Goal: Check status: Check status

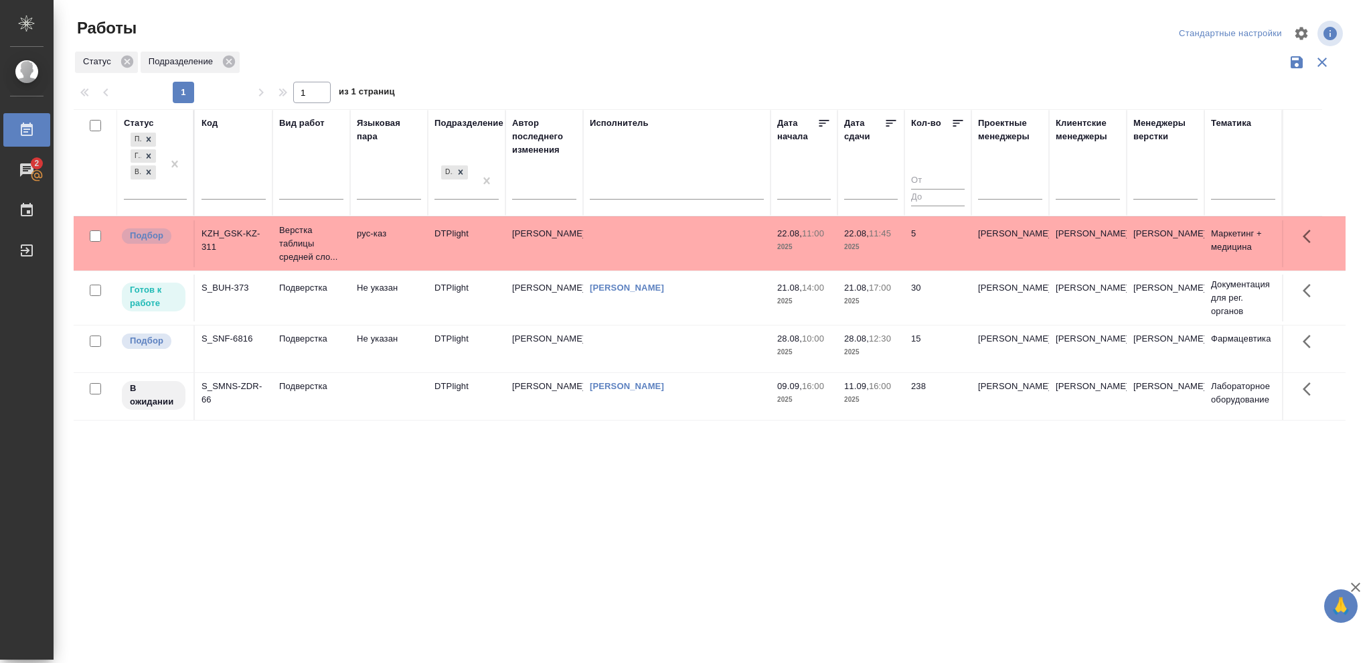
click at [668, 267] on td "[PERSON_NAME]" at bounding box center [676, 243] width 187 height 47
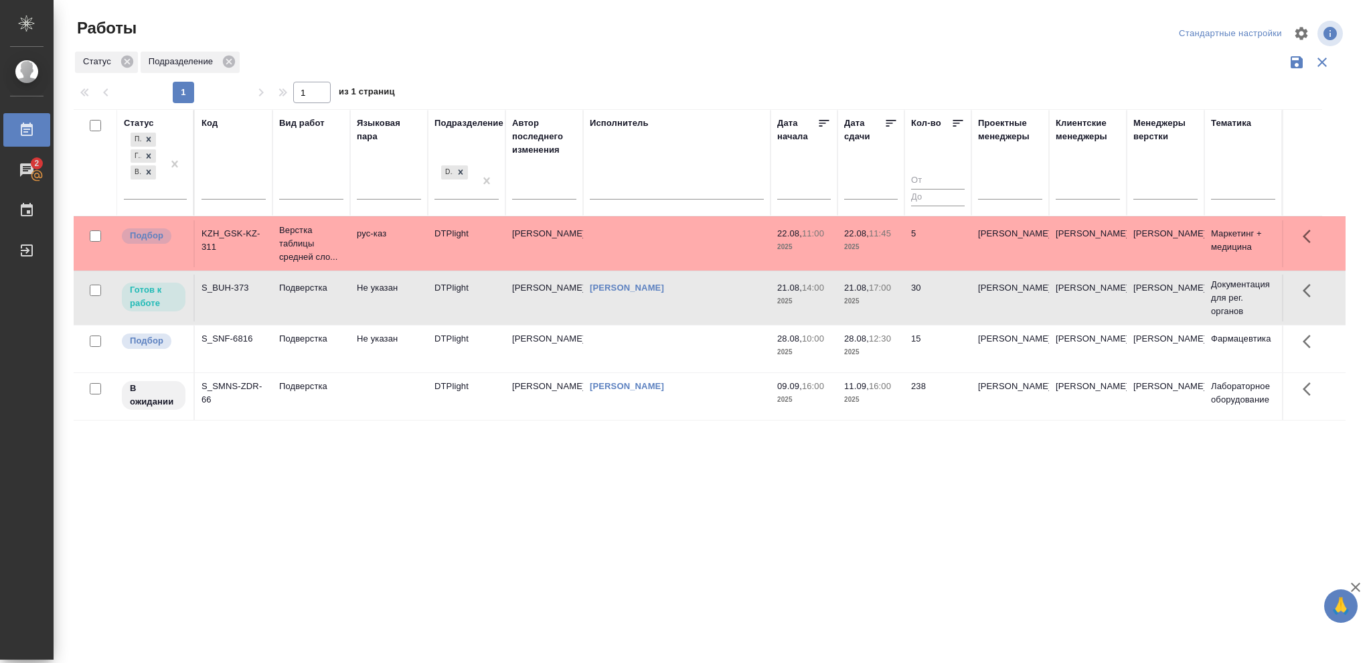
click at [668, 267] on td "[PERSON_NAME]" at bounding box center [676, 243] width 187 height 47
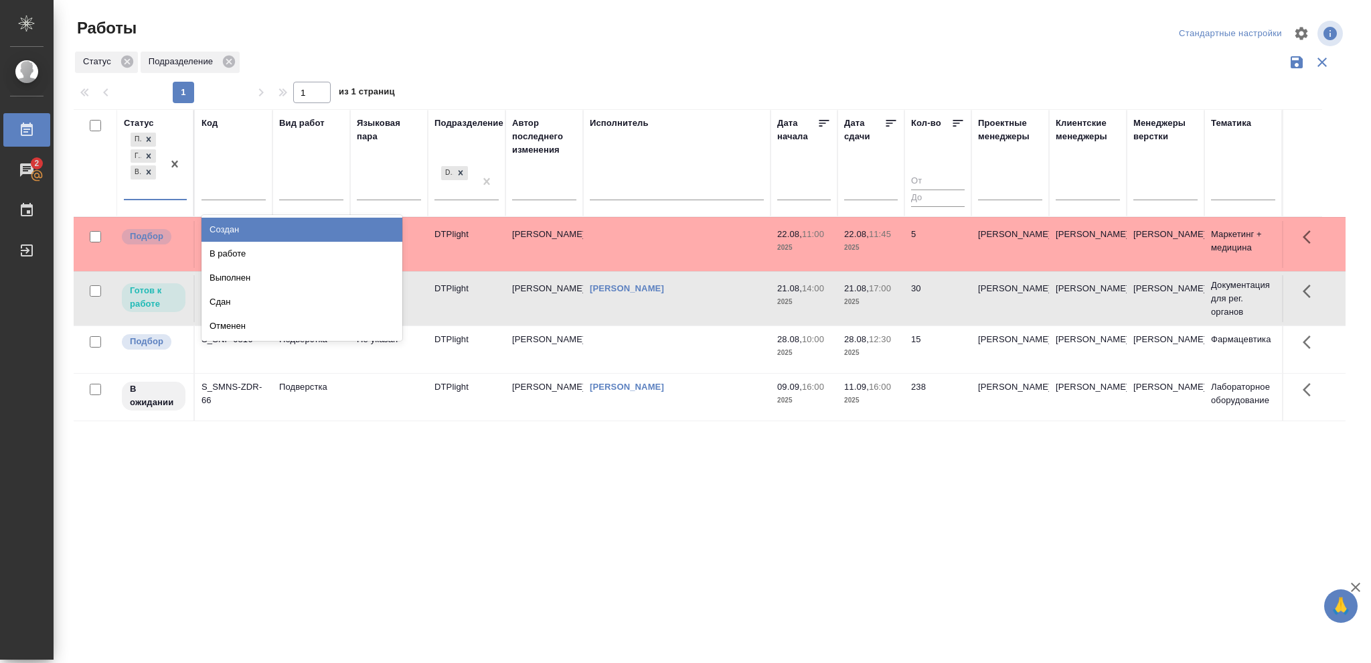
drag, startPoint x: 157, startPoint y: 185, endPoint x: 165, endPoint y: 197, distance: 14.5
click at [157, 185] on div "Подбор Готов к работе В ожидании" at bounding box center [143, 164] width 39 height 69
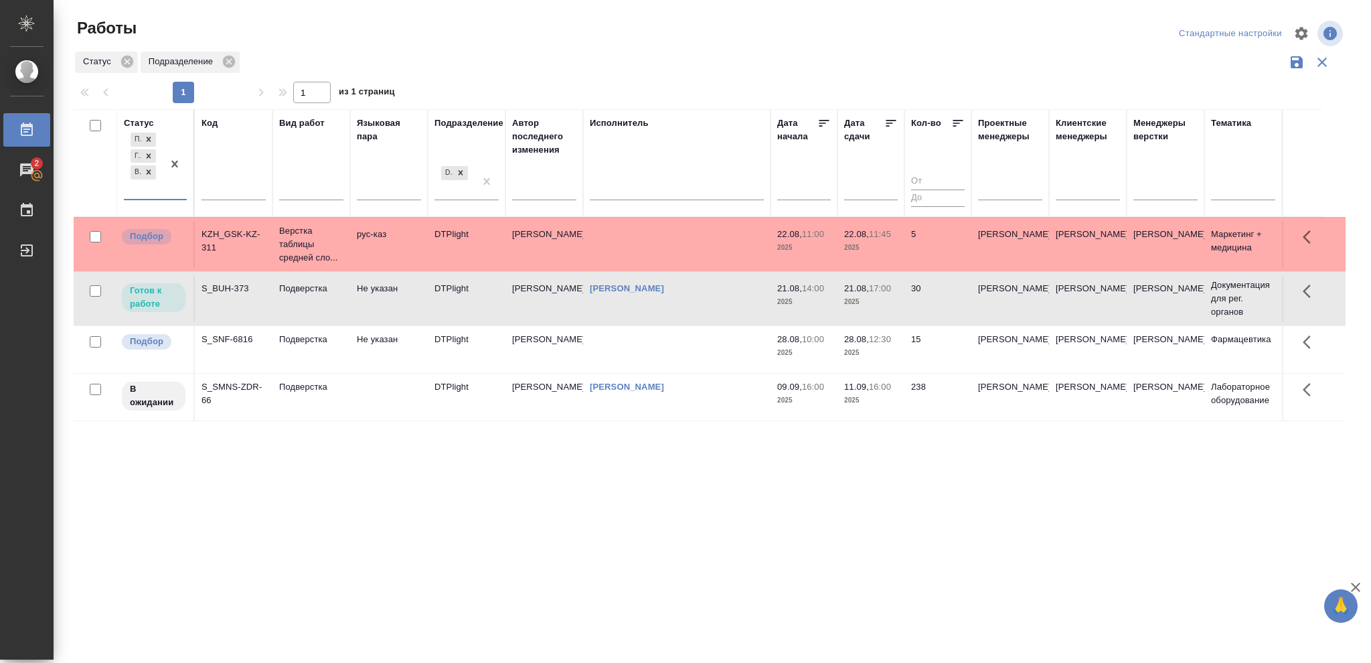
click at [900, 268] on td "21.08, 17:00 2025" at bounding box center [870, 244] width 67 height 47
click at [900, 267] on td "21.08, 17:00 2025" at bounding box center [870, 243] width 67 height 47
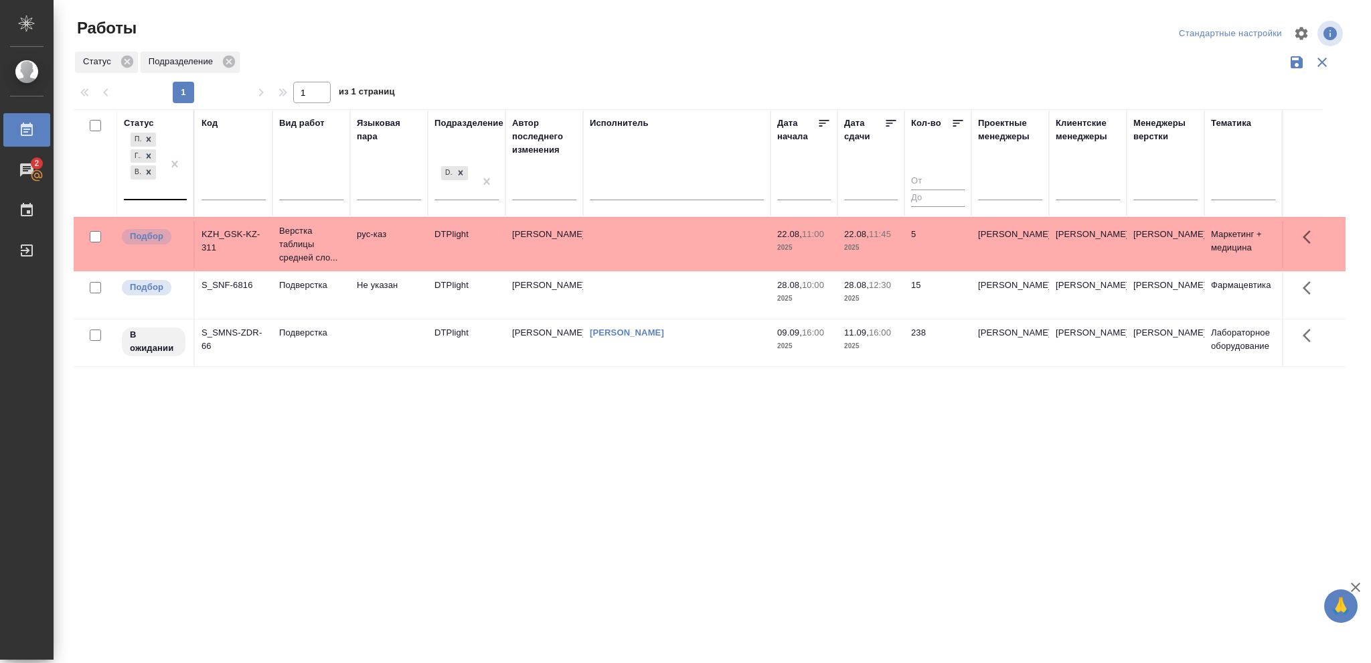
click at [155, 189] on div "Подбор Готов к работе В ожидании" at bounding box center [143, 164] width 39 height 69
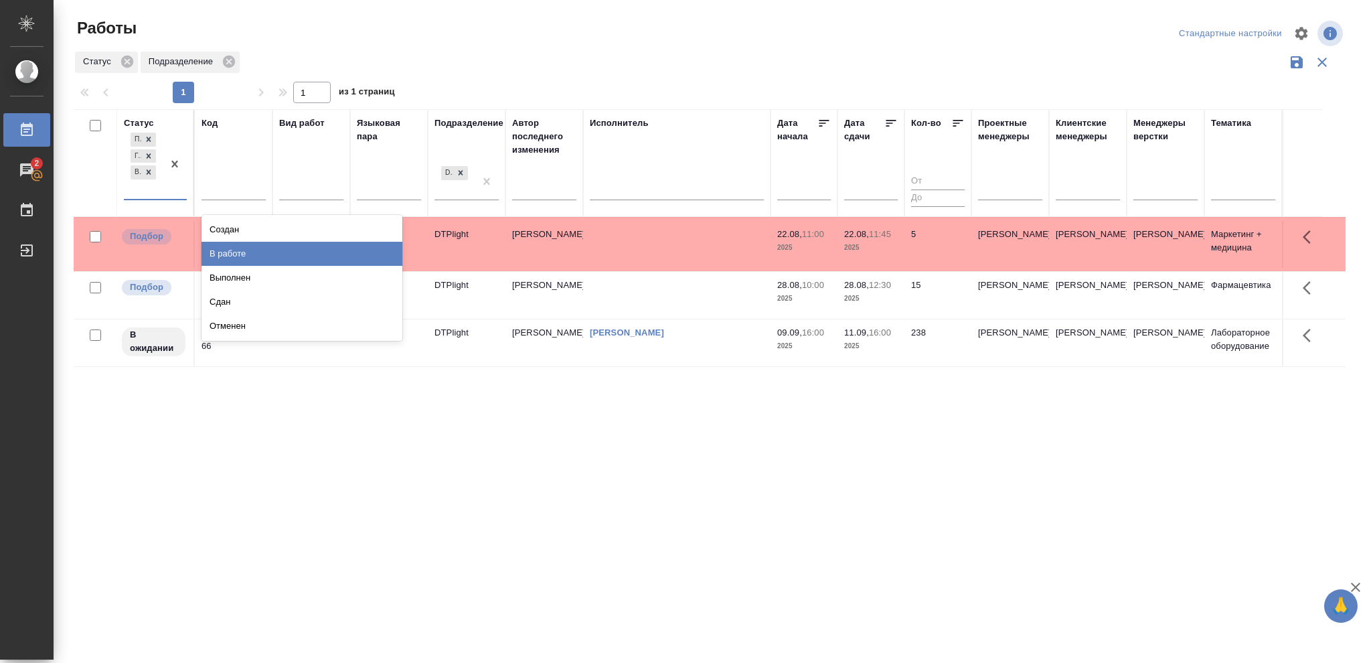
click at [250, 254] on div "В работе" at bounding box center [302, 254] width 201 height 24
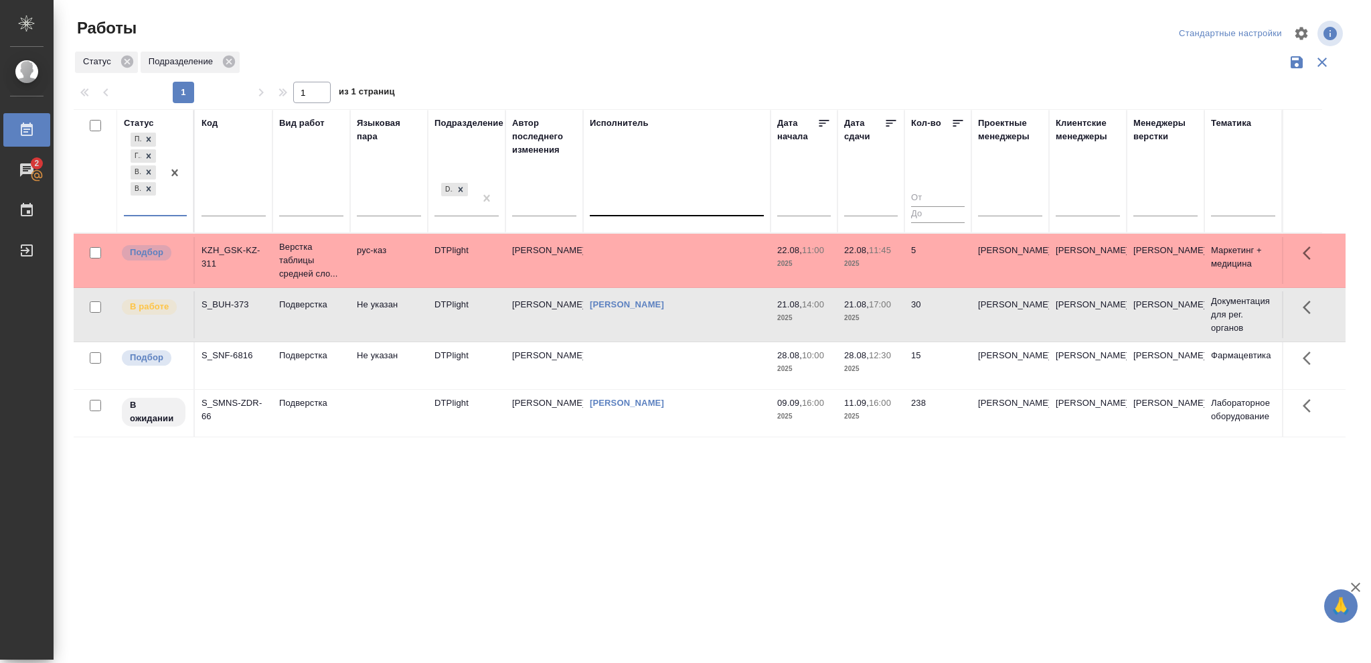
click at [692, 203] on div at bounding box center [677, 202] width 174 height 19
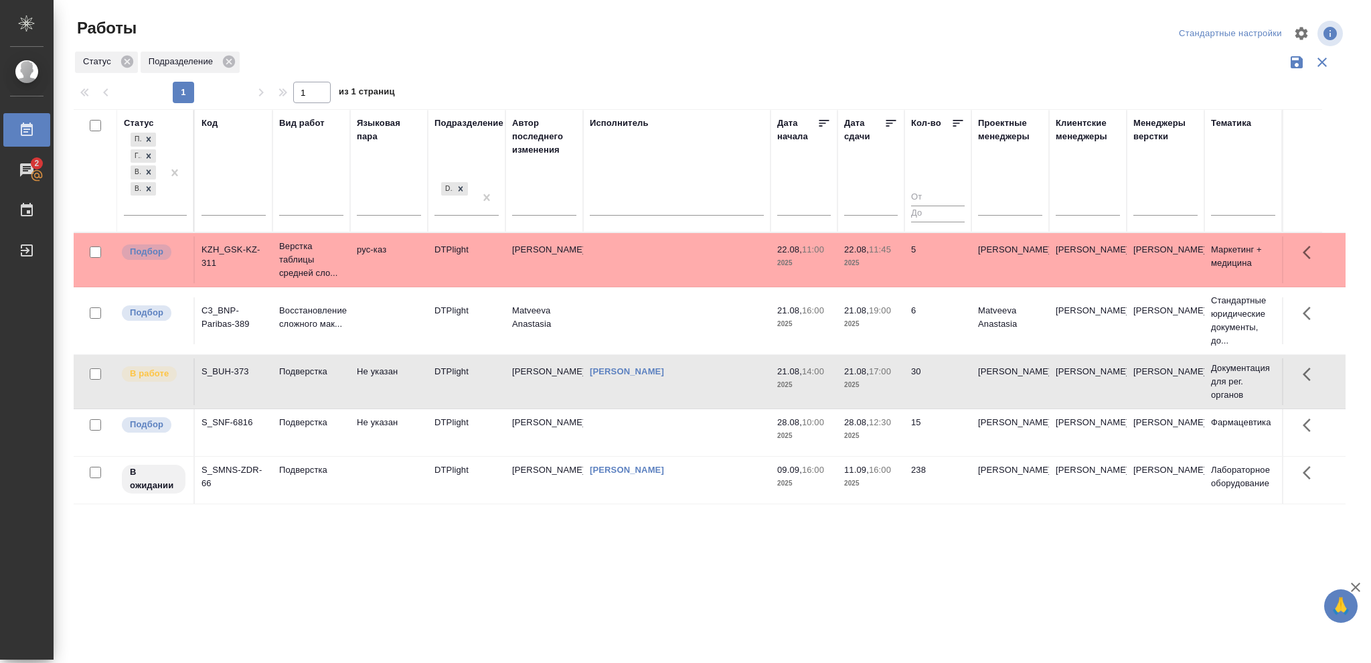
click at [704, 283] on td "[PERSON_NAME]" at bounding box center [676, 259] width 187 height 47
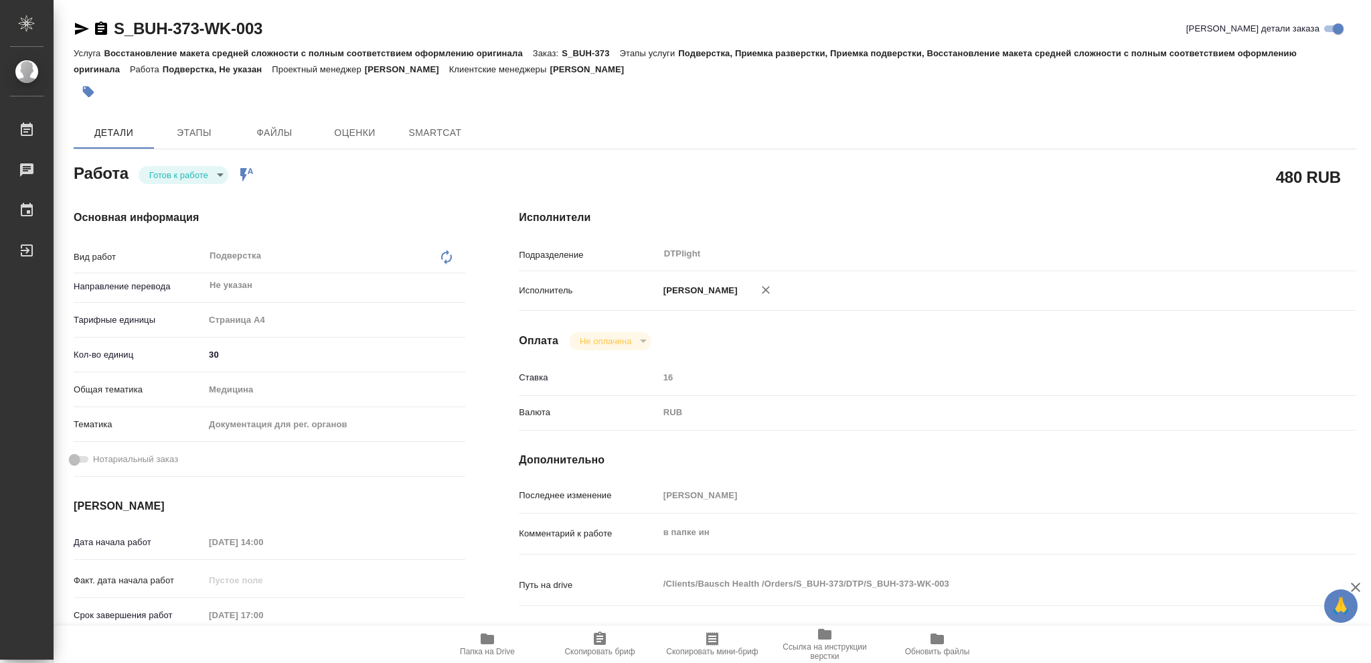
type textarea "x"
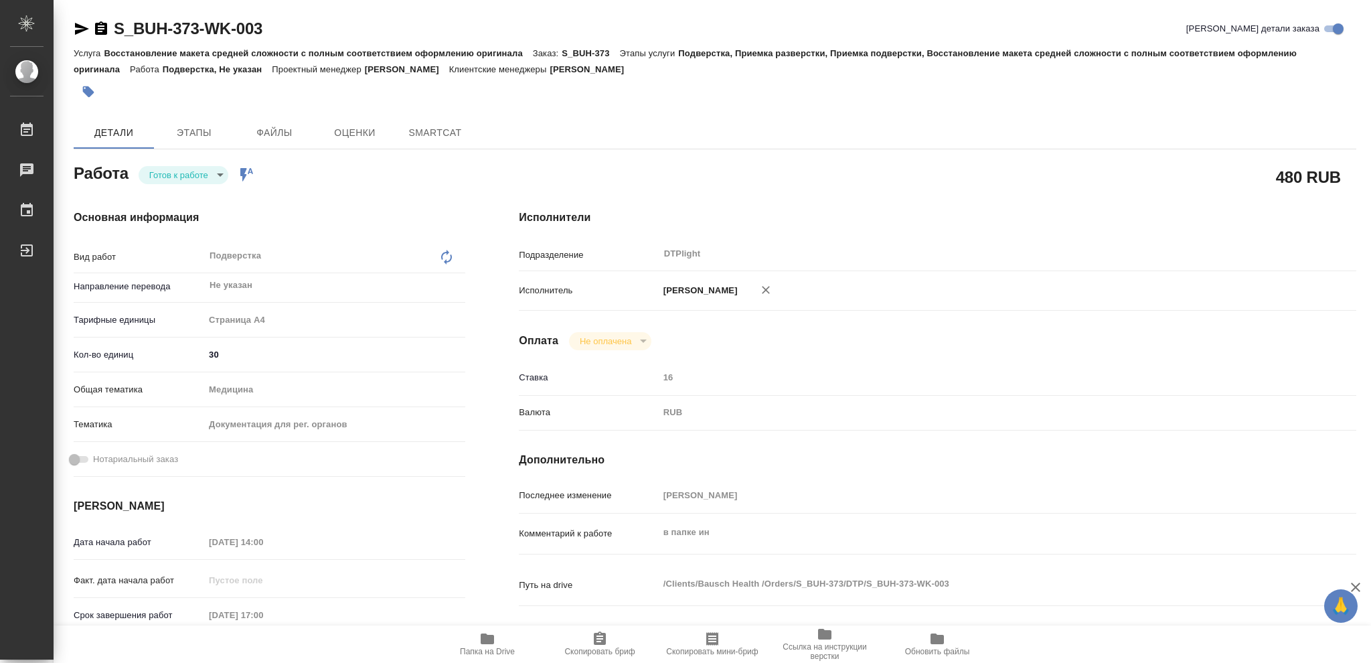
type textarea "x"
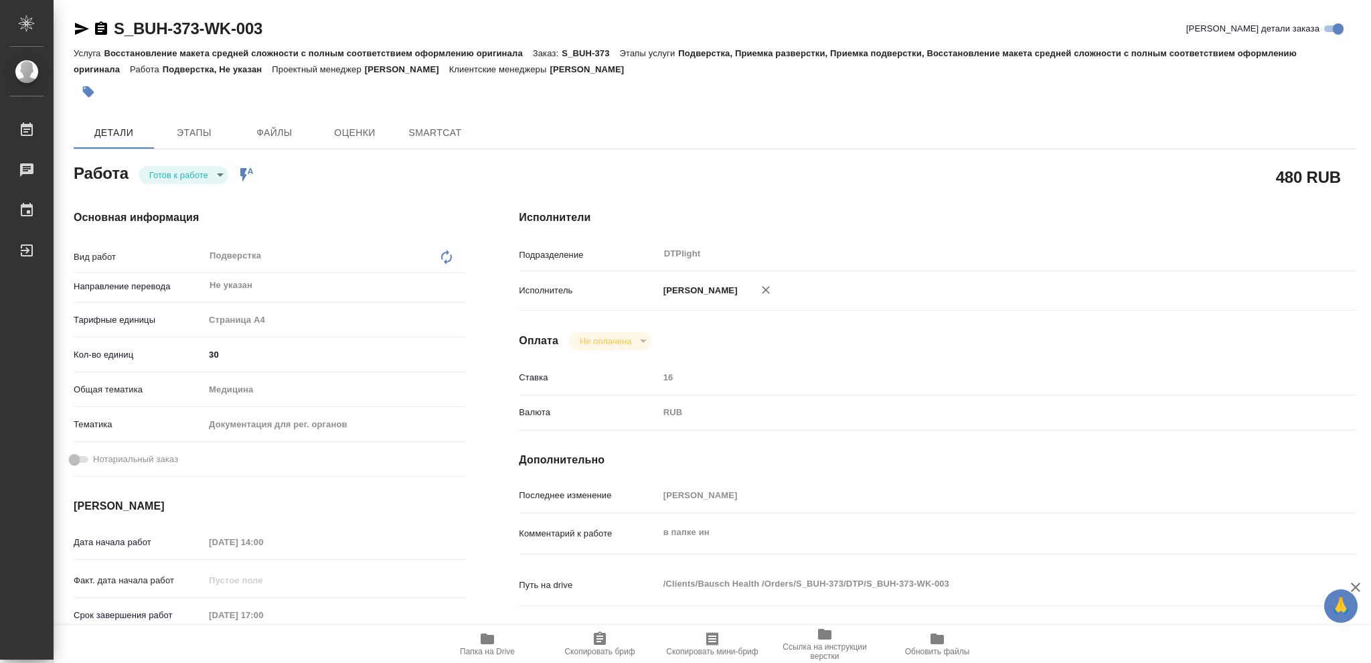
click at [204, 171] on body "🙏 .cls-1 fill:#fff; AWATERA Vasileva Olga Работы Чаты График Выйти S_BUH-373-WK…" at bounding box center [685, 331] width 1371 height 663
type textarea "x"
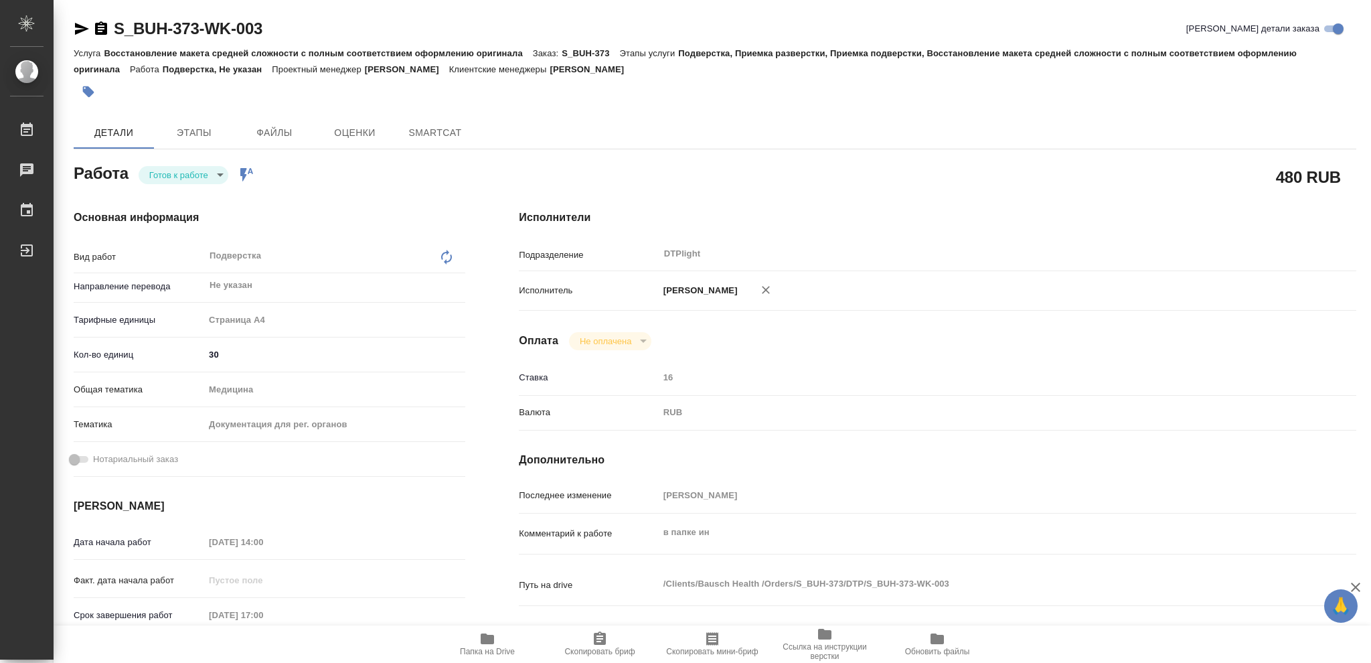
type textarea "x"
click at [204, 171] on li "В работе" at bounding box center [184, 174] width 90 height 23
type textarea "x"
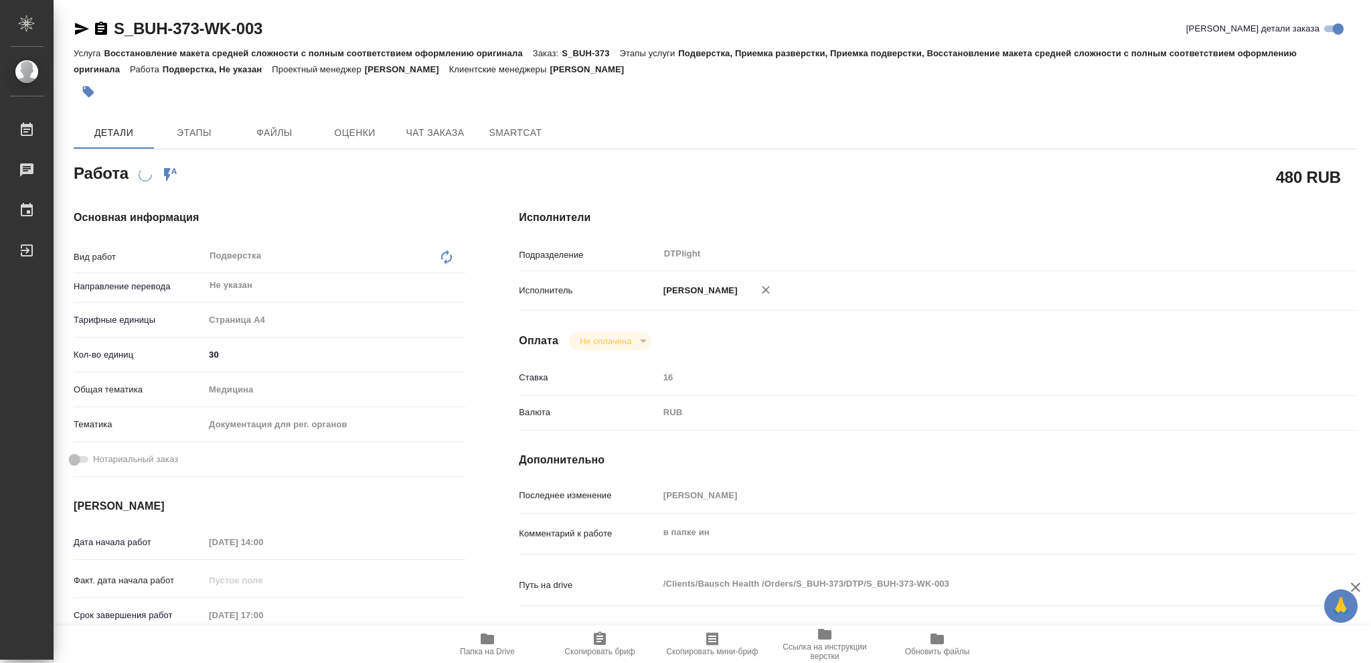
type textarea "x"
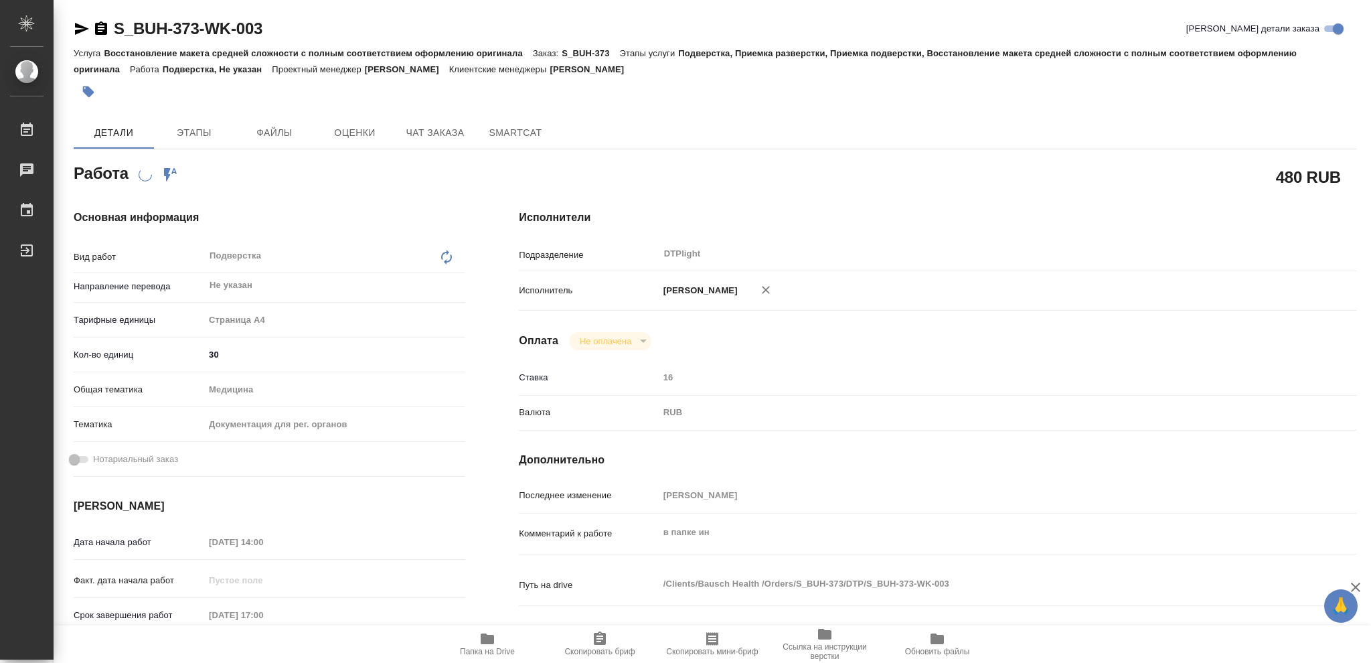
type textarea "x"
click at [484, 649] on span "Папка на Drive" at bounding box center [487, 651] width 55 height 9
type textarea "x"
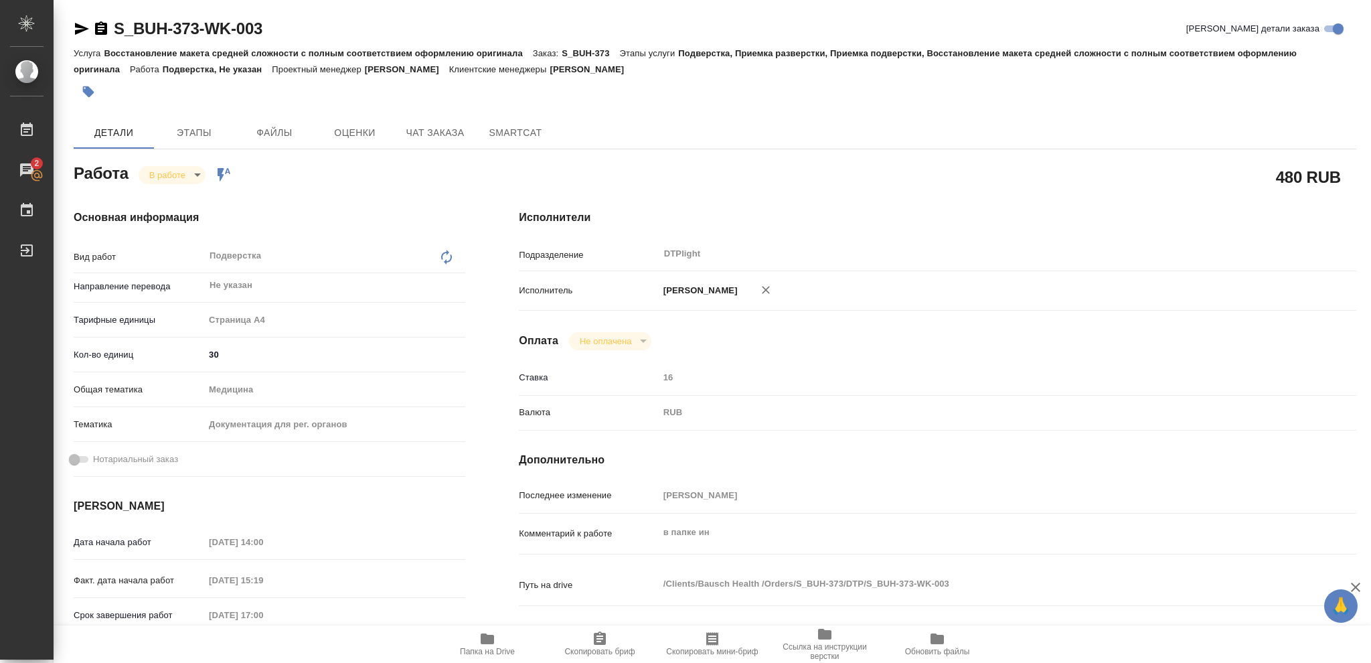
type textarea "x"
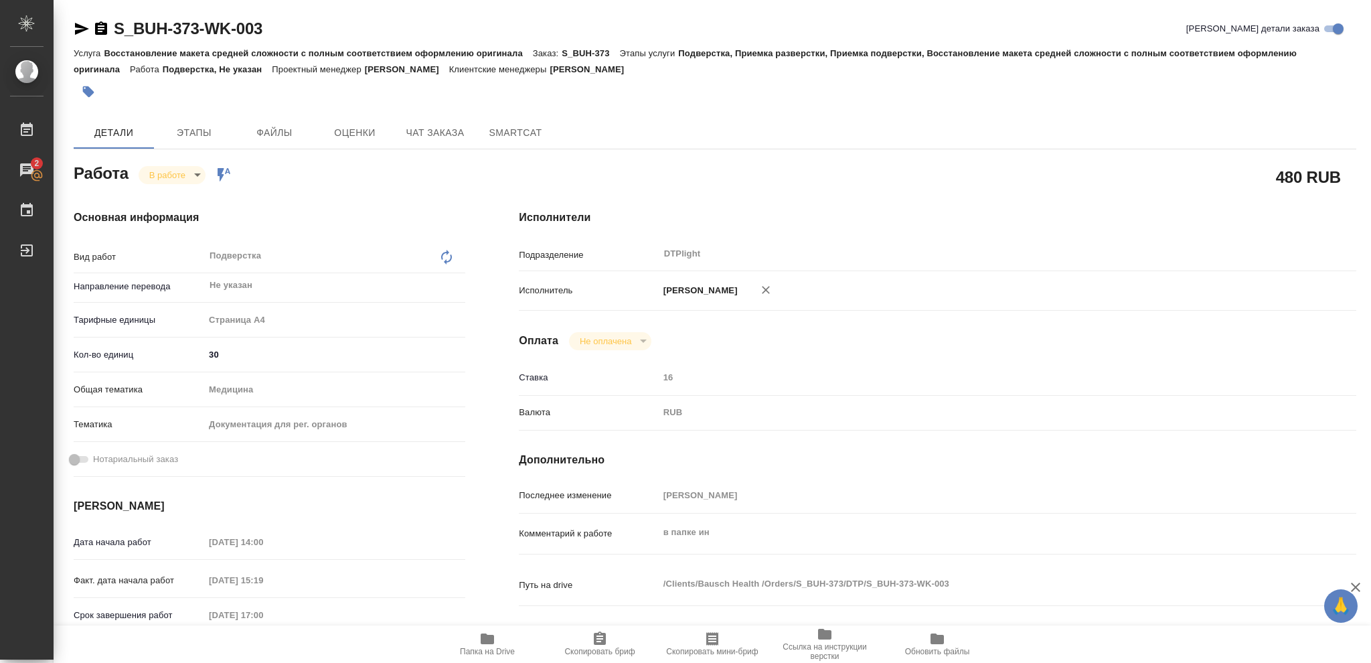
type textarea "x"
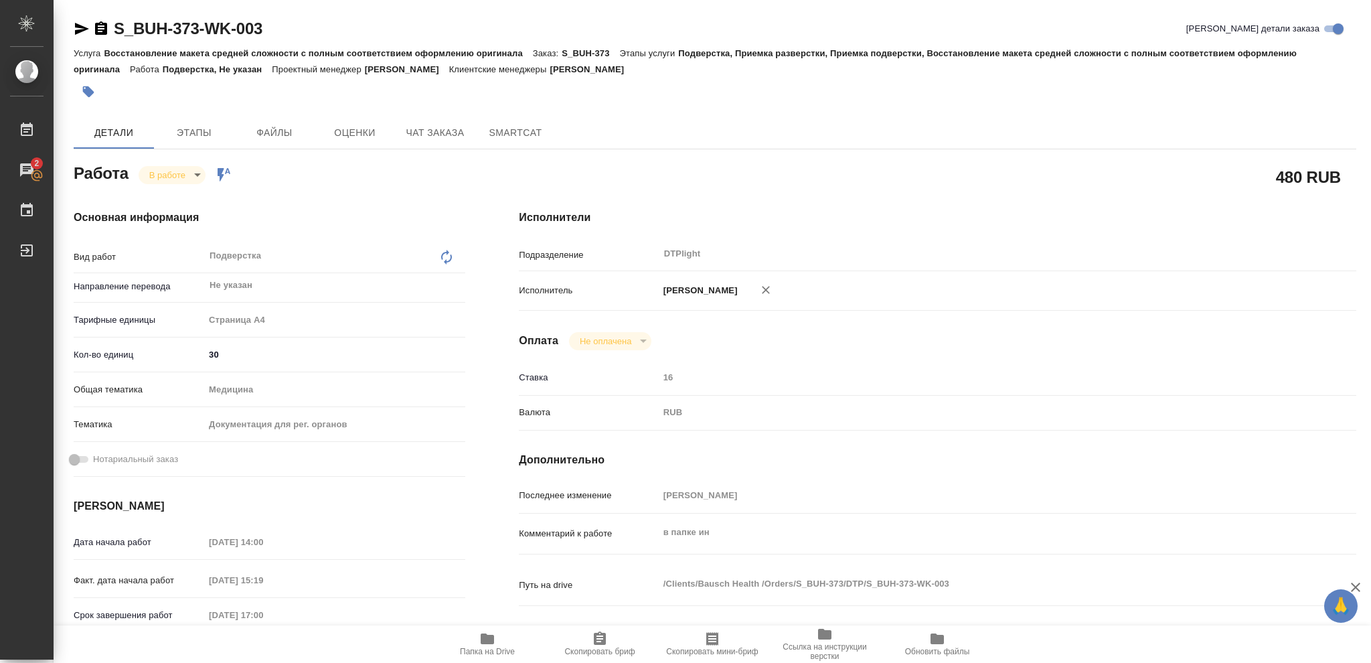
type textarea "x"
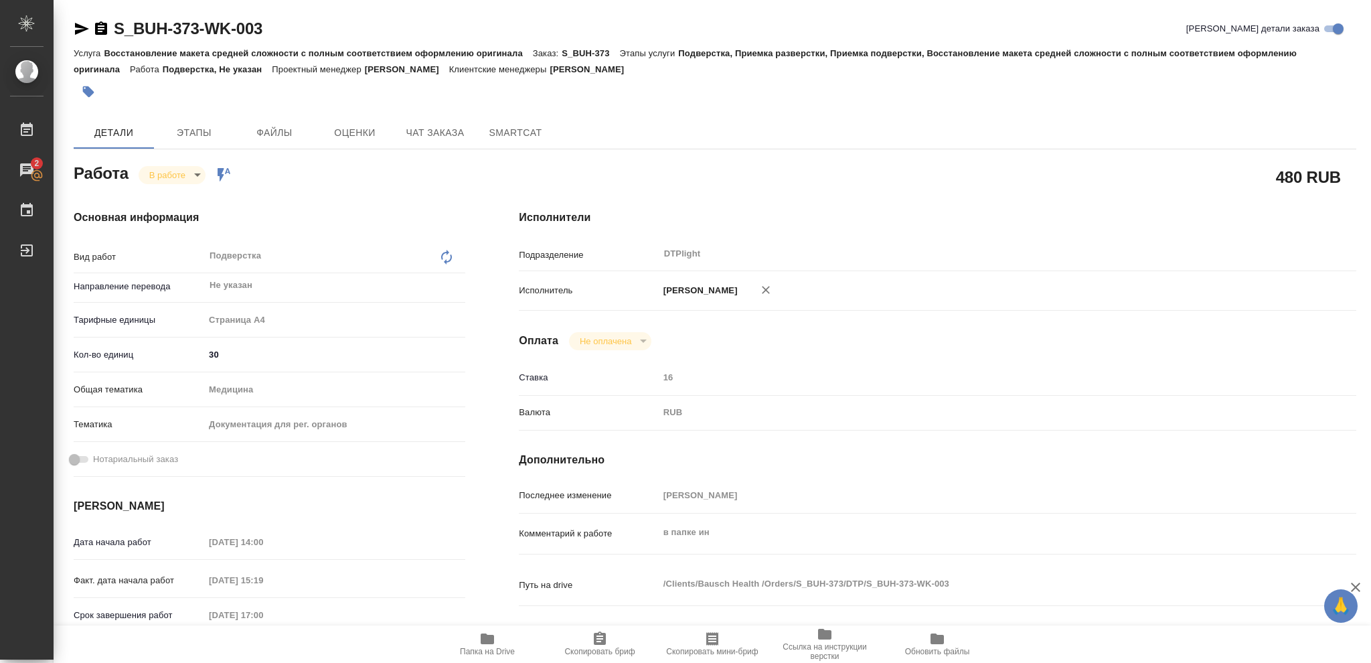
type textarea "x"
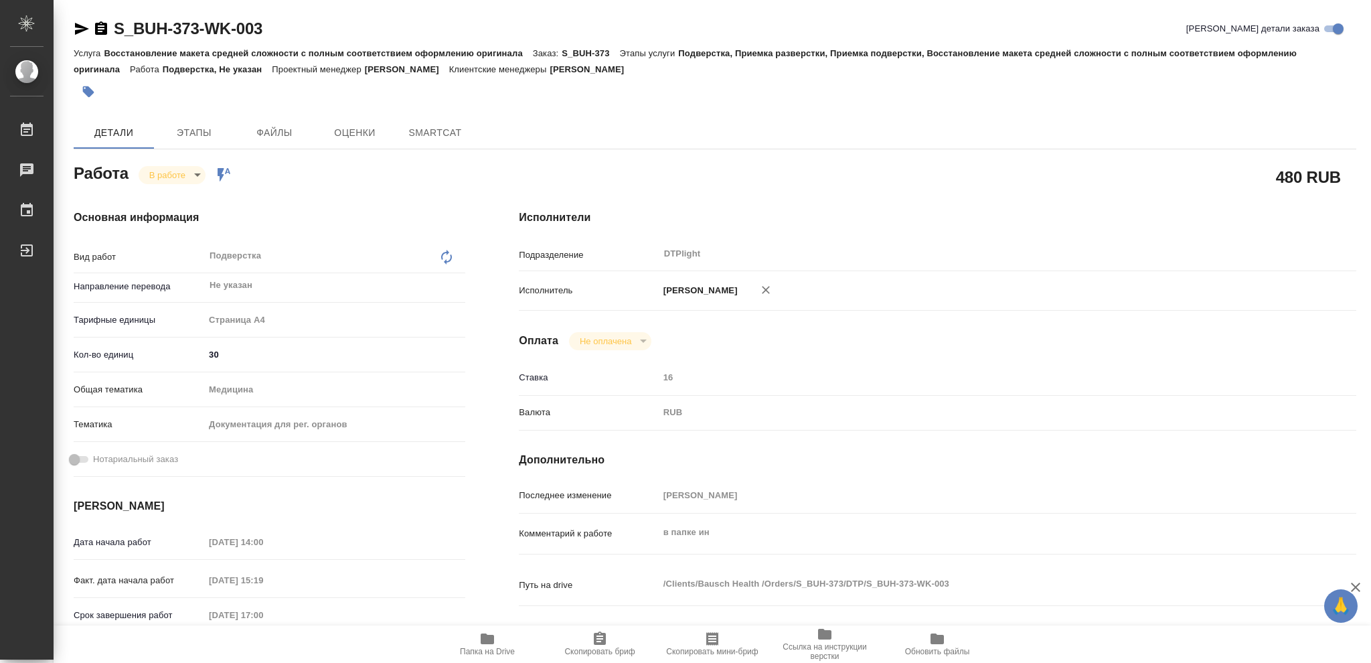
type textarea "x"
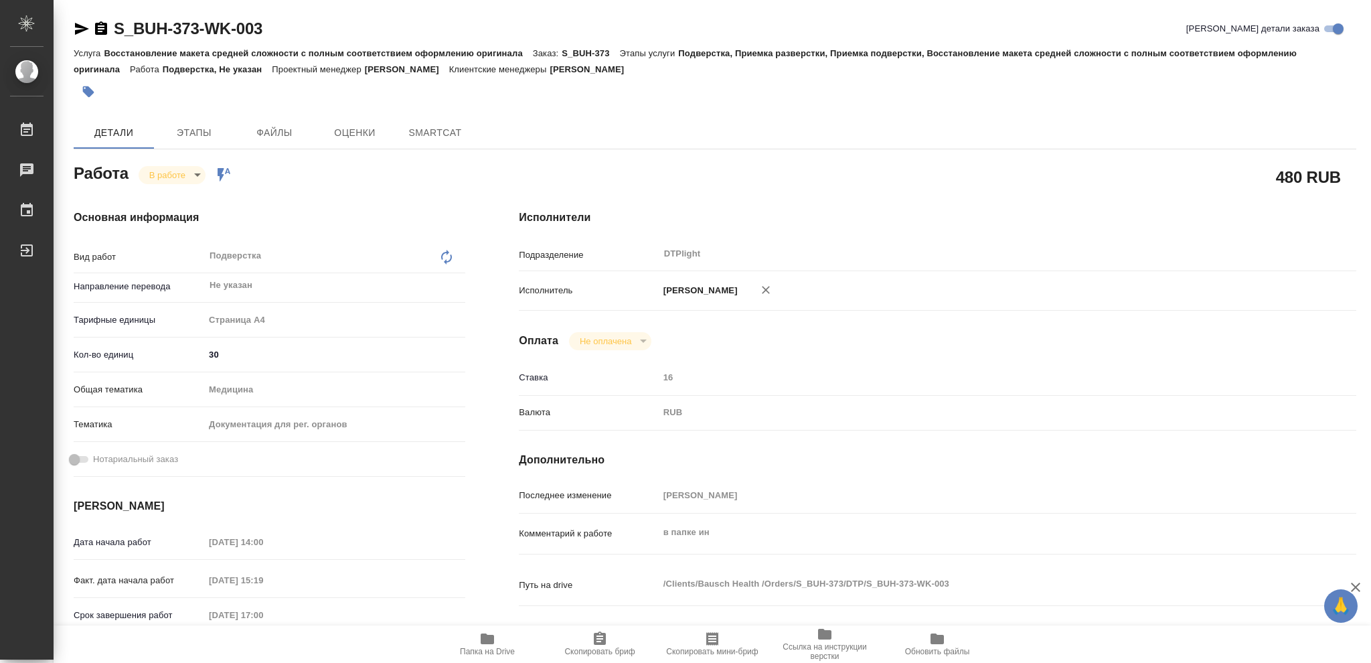
type textarea "x"
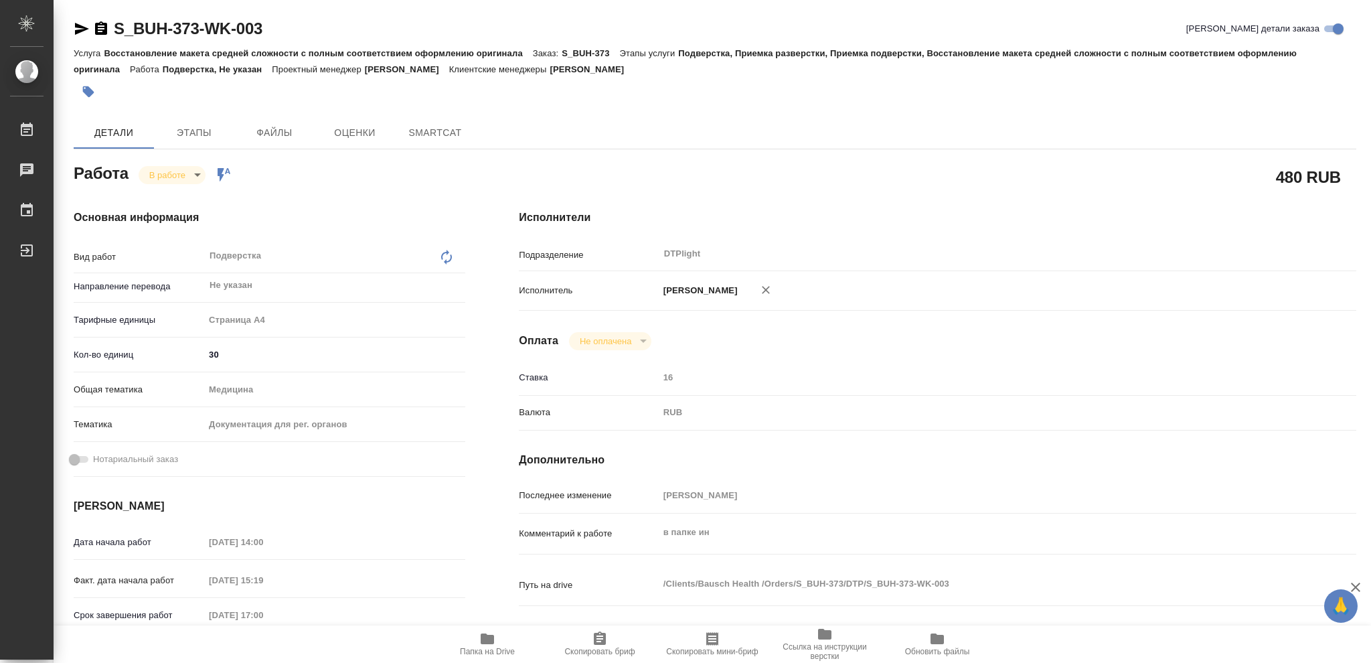
type textarea "x"
click at [499, 653] on span "Папка на Drive" at bounding box center [487, 651] width 55 height 9
type textarea "x"
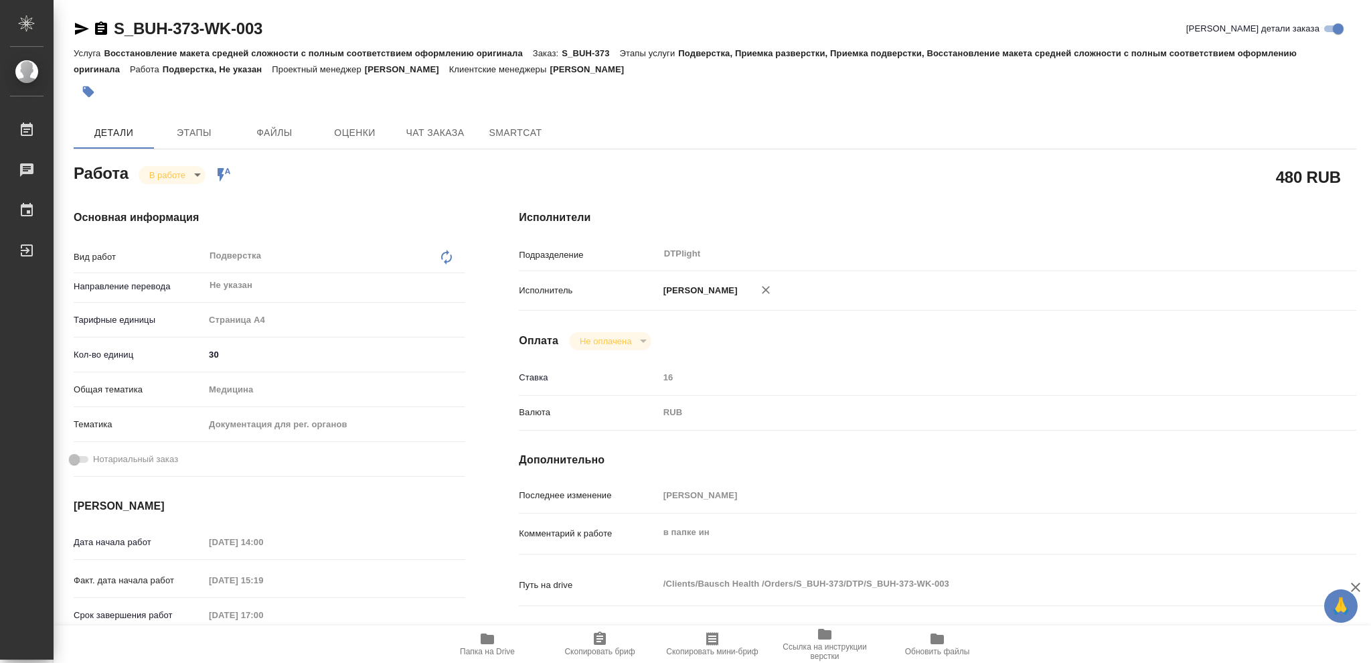
type textarea "x"
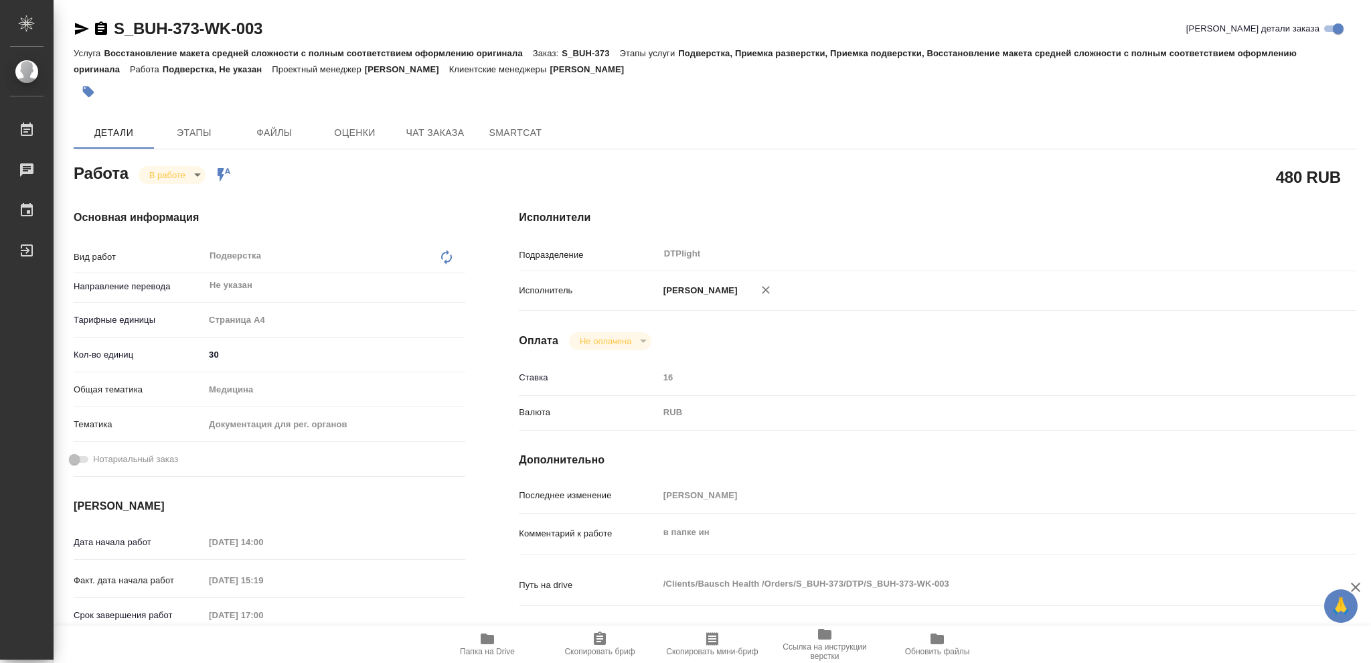
type textarea "x"
click at [172, 180] on body "🙏 .cls-1 fill:#fff; AWATERA Vasileva Olga Работы 2 Чаты График Выйти S_BUH-373-…" at bounding box center [685, 331] width 1371 height 663
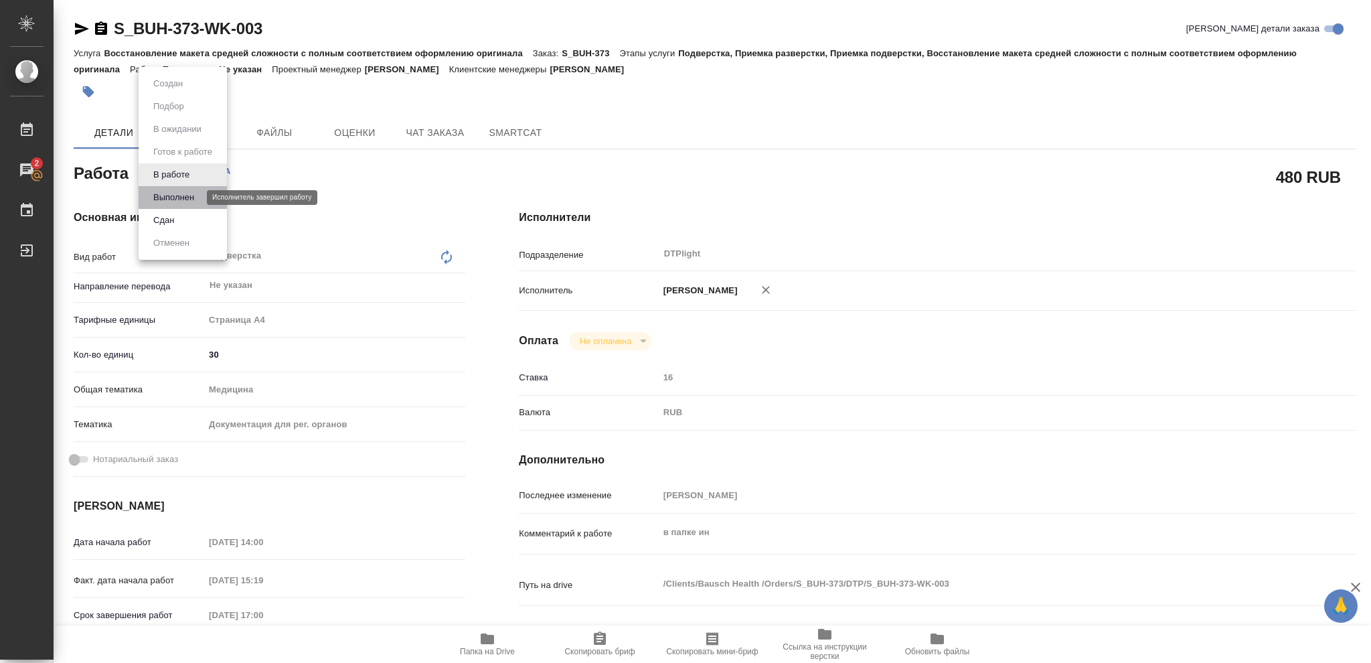
click at [175, 193] on button "Выполнен" at bounding box center [173, 197] width 49 height 15
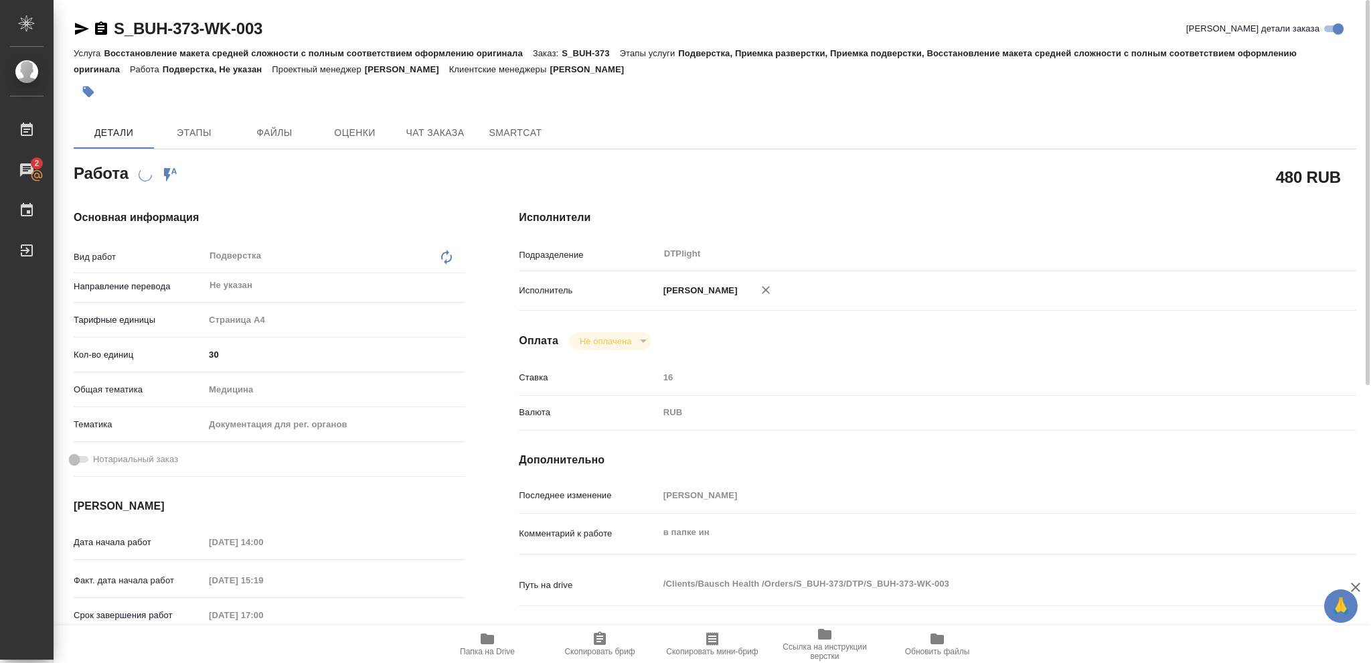
click at [75, 29] on icon "button" at bounding box center [82, 29] width 16 height 16
type textarea "x"
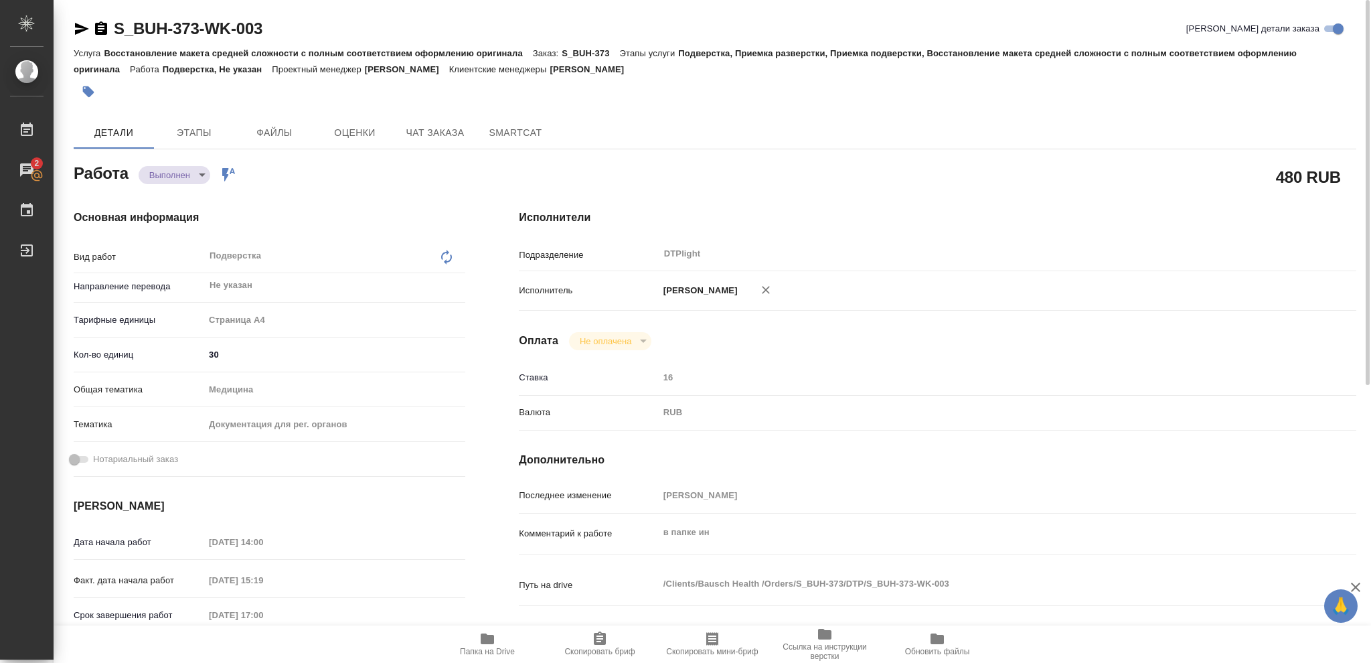
type textarea "x"
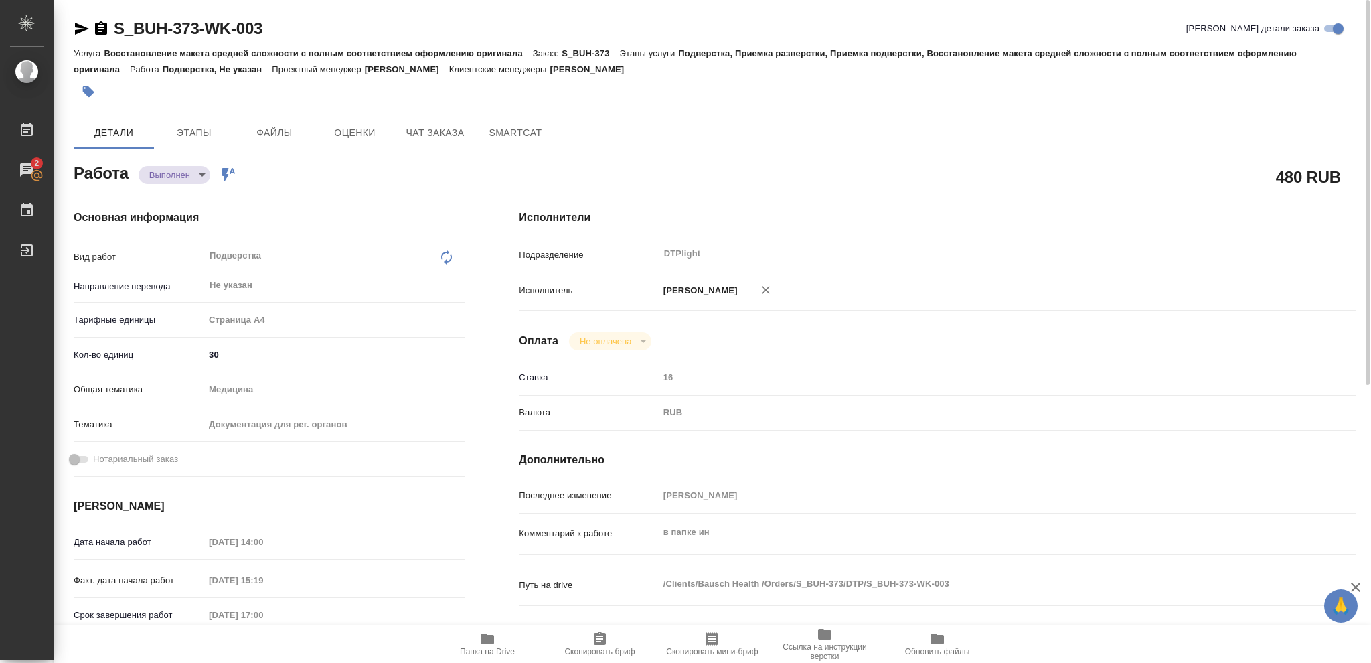
type textarea "x"
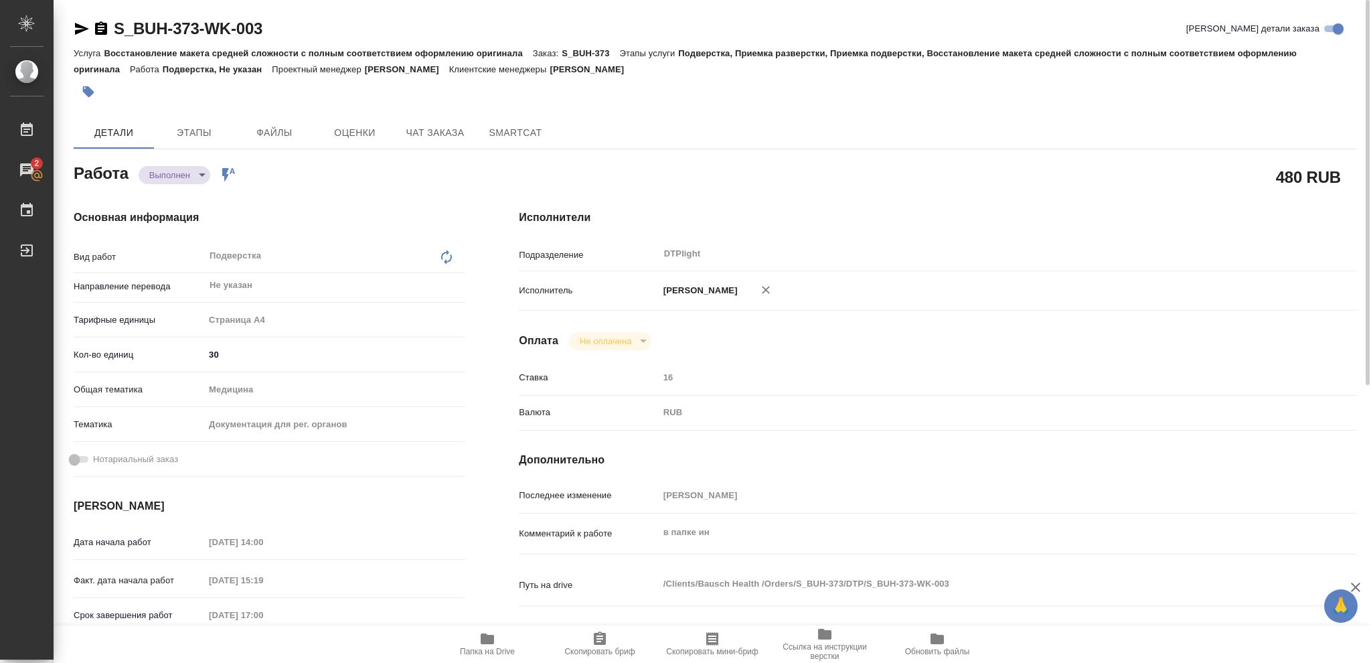
type textarea "x"
